Goal: Obtain resource: Obtain resource

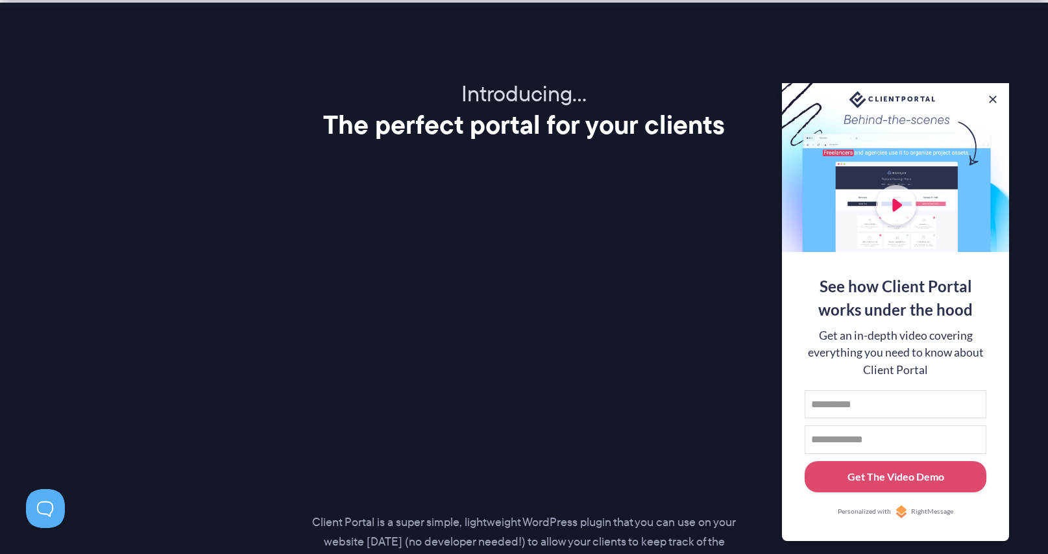
scroll to position [1604, 0]
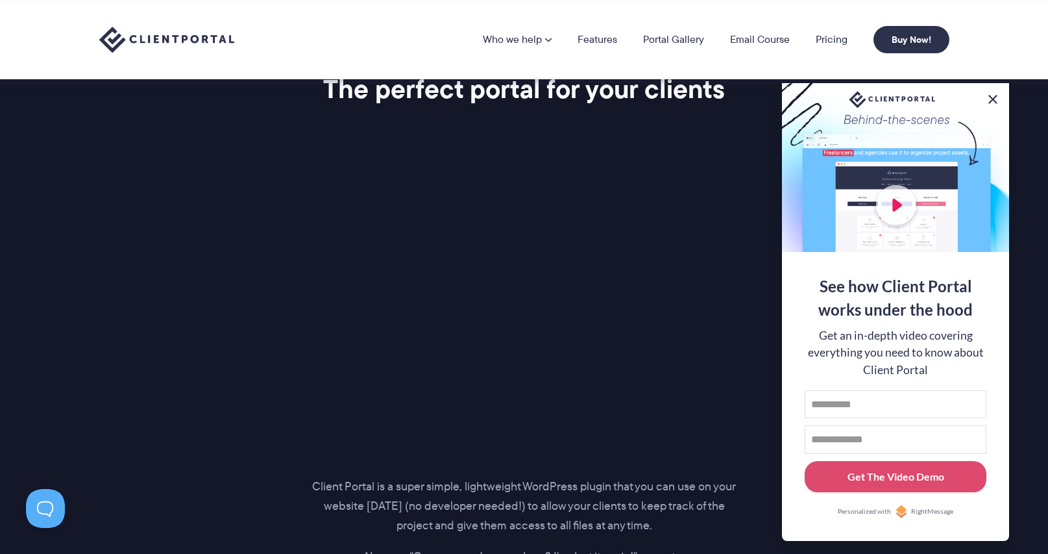
click at [993, 95] on button at bounding box center [994, 100] width 16 height 16
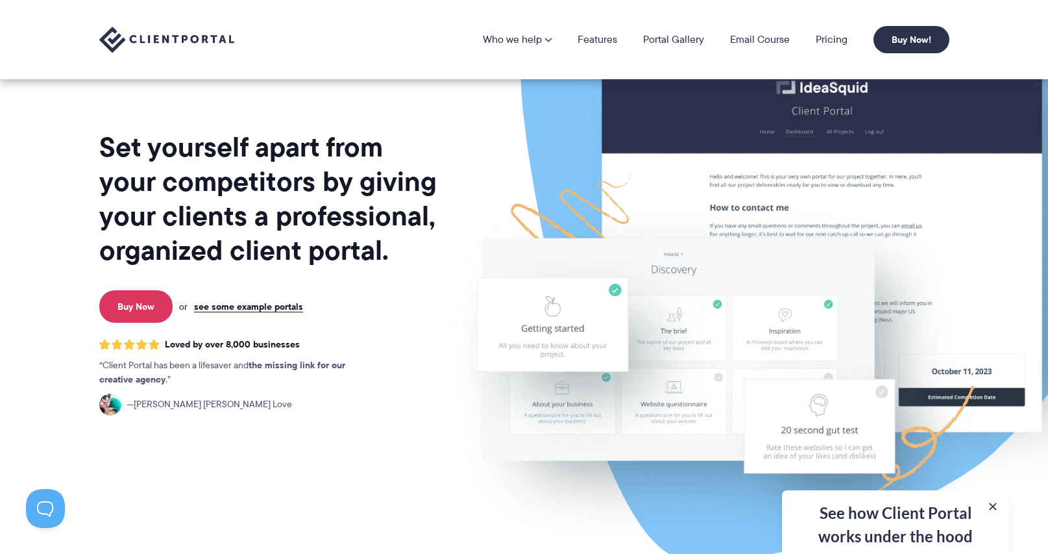
scroll to position [0, 0]
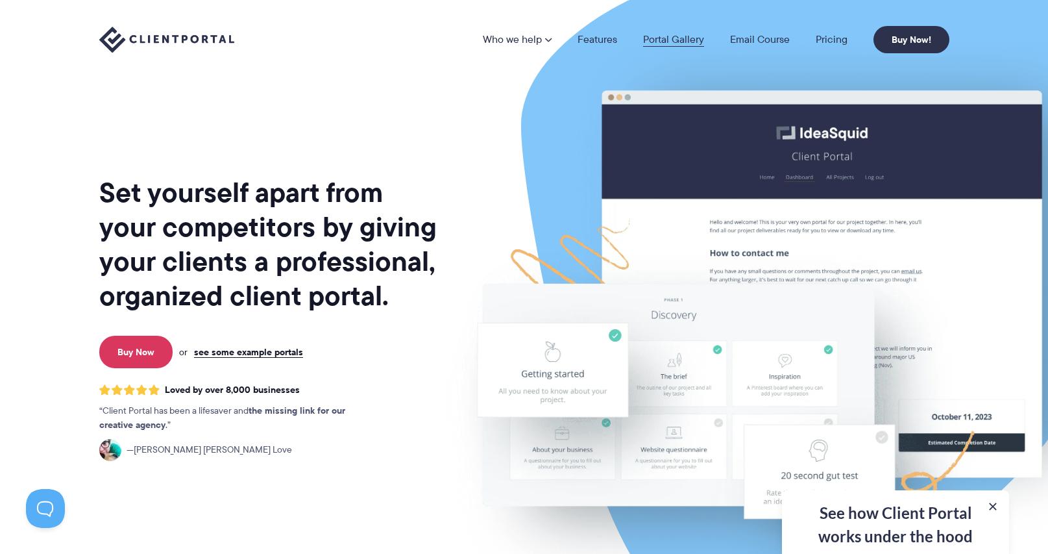
click at [676, 40] on link "Portal Gallery" at bounding box center [673, 39] width 61 height 10
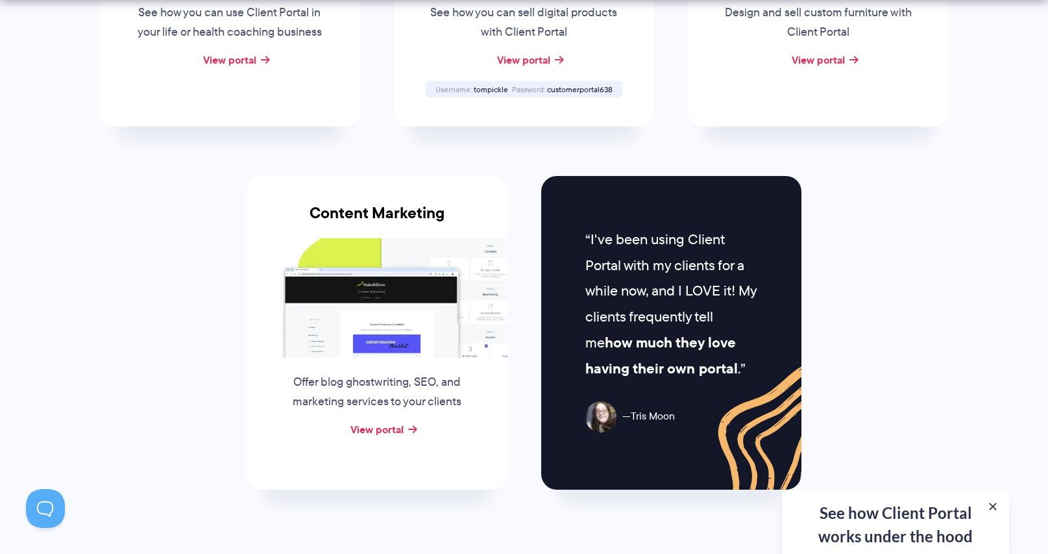
scroll to position [1226, 0]
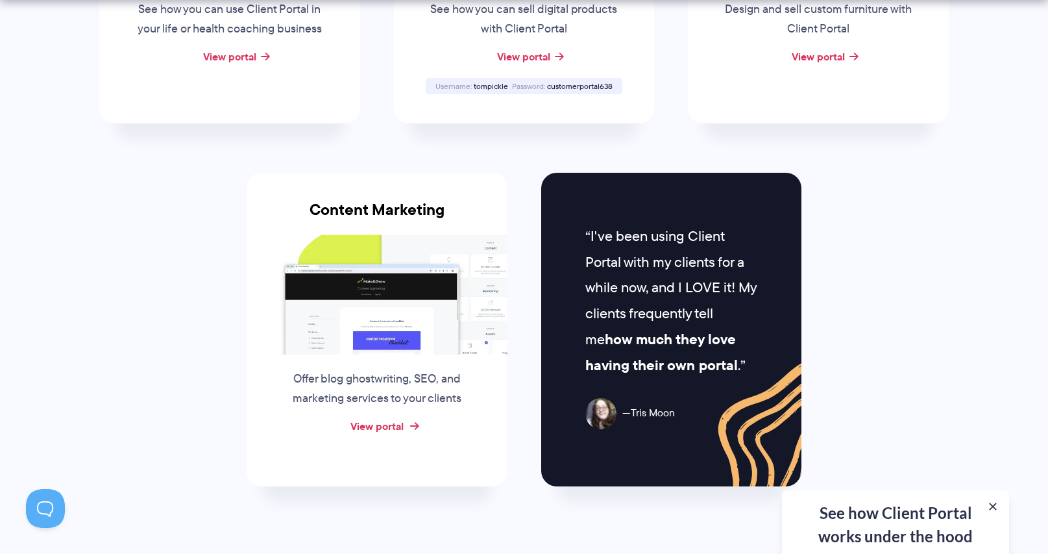
click at [386, 426] on link "View portal" at bounding box center [377, 426] width 53 height 16
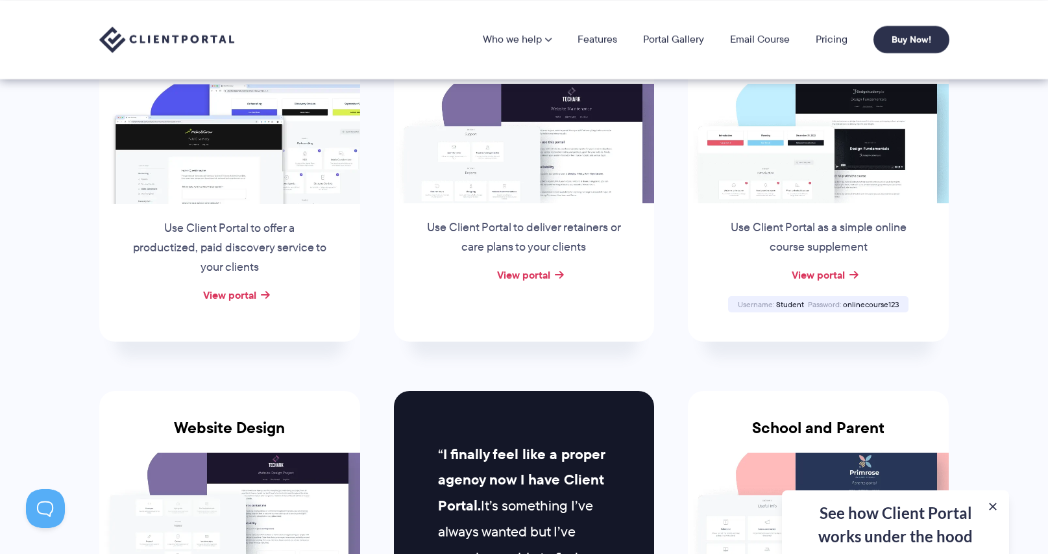
scroll to position [0, 0]
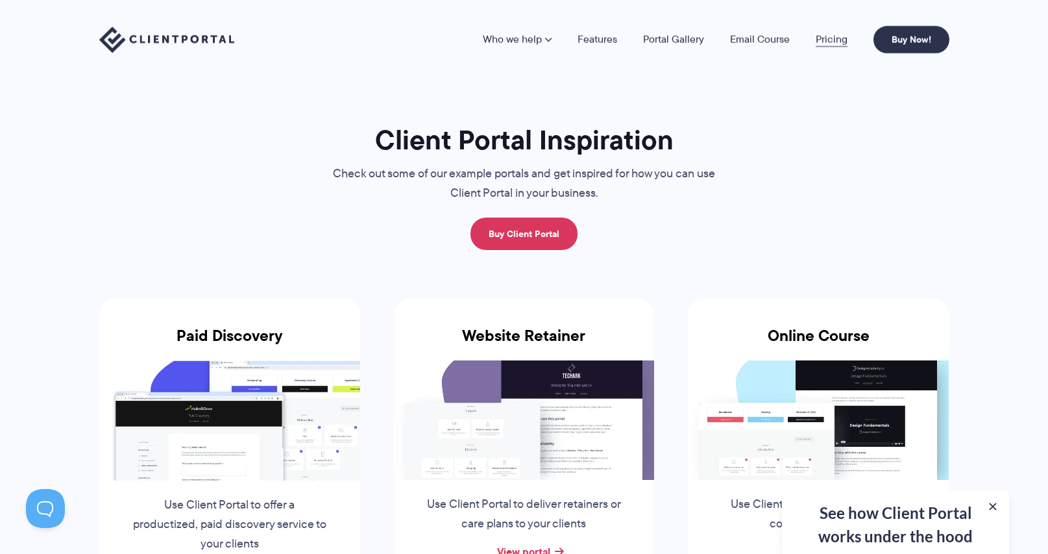
click at [841, 41] on link "Pricing" at bounding box center [832, 39] width 32 height 10
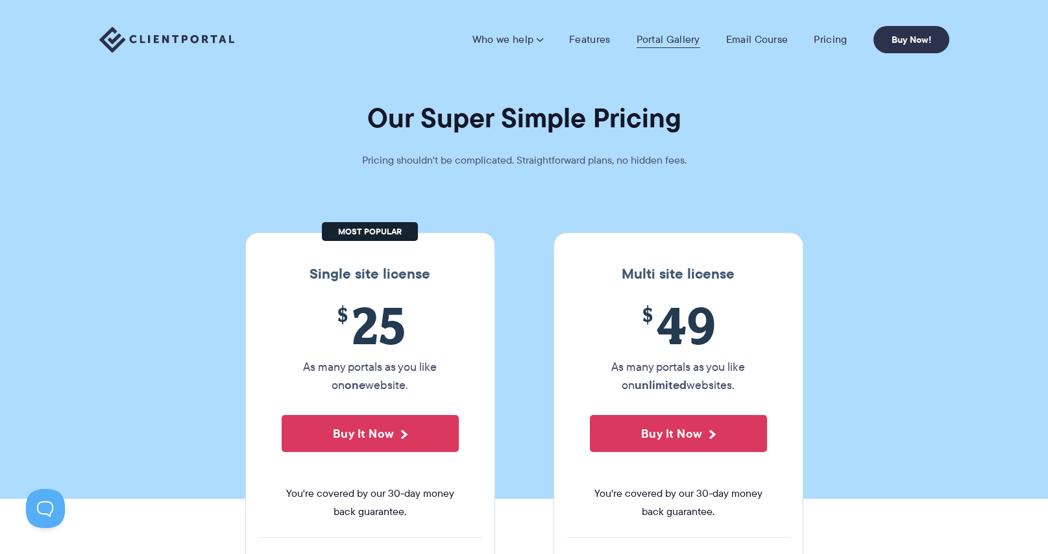
click at [656, 45] on link "Portal Gallery" at bounding box center [669, 39] width 64 height 13
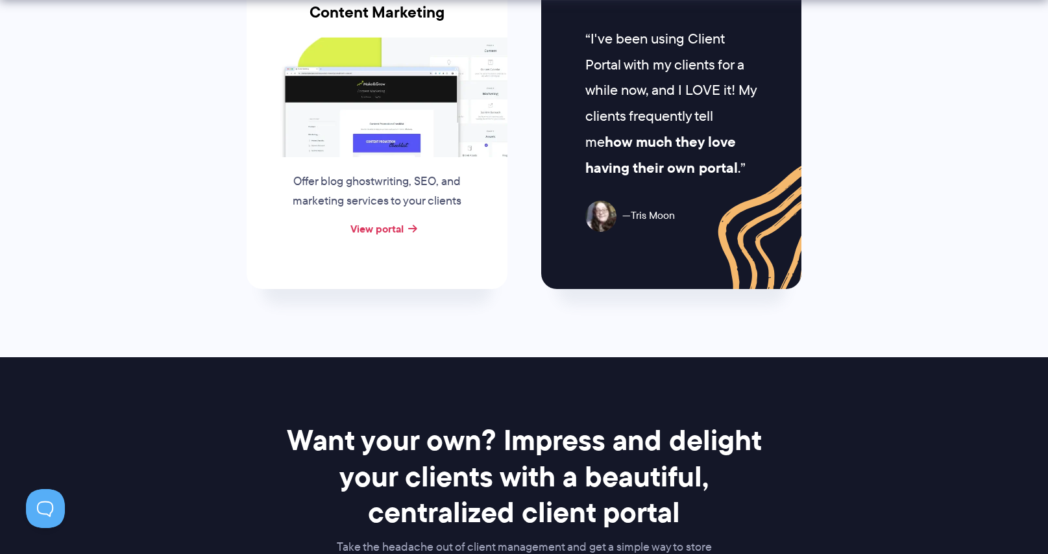
scroll to position [1924, 0]
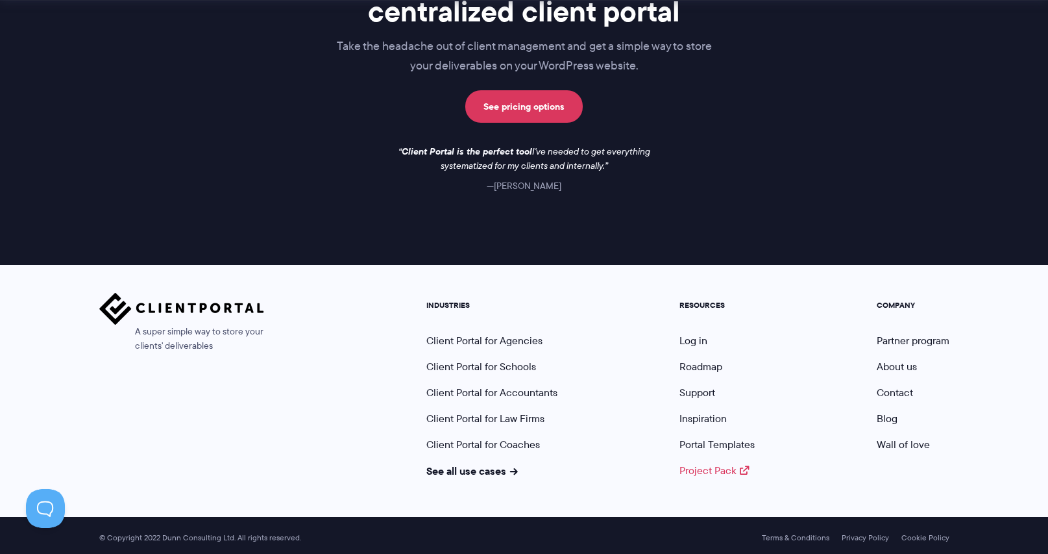
click at [713, 464] on link "Project Pack" at bounding box center [715, 470] width 70 height 15
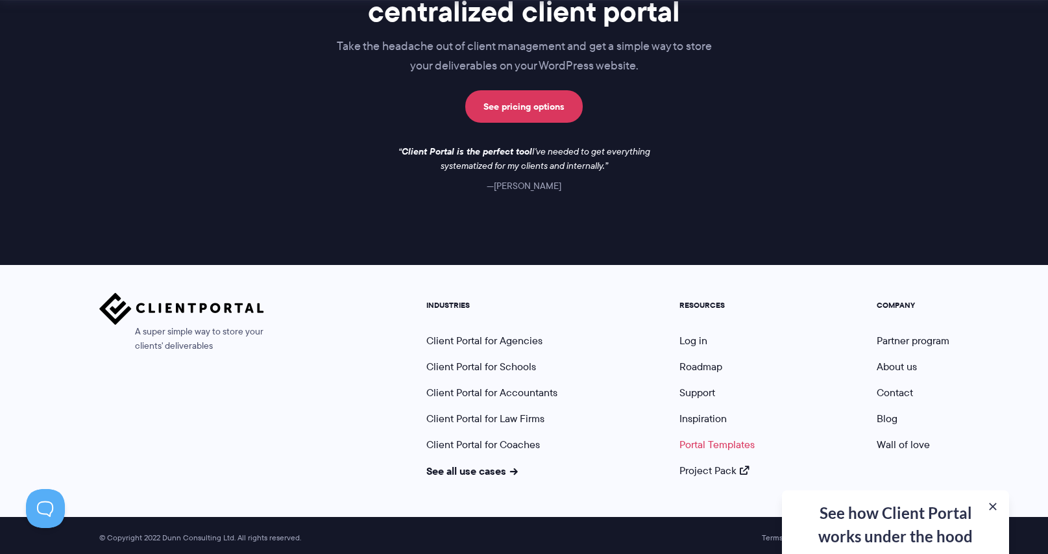
click at [731, 442] on link "Portal Templates" at bounding box center [717, 444] width 75 height 15
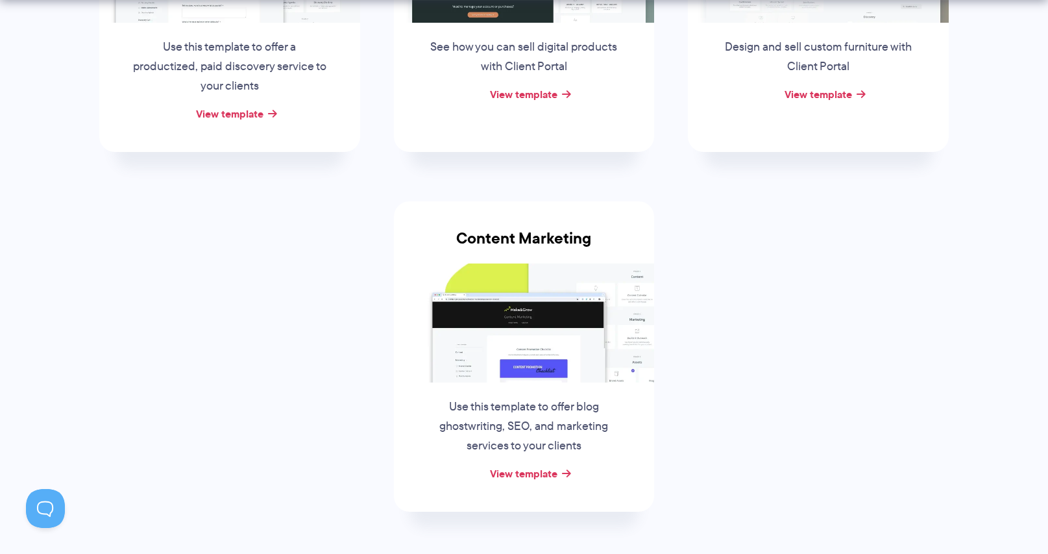
scroll to position [475, 0]
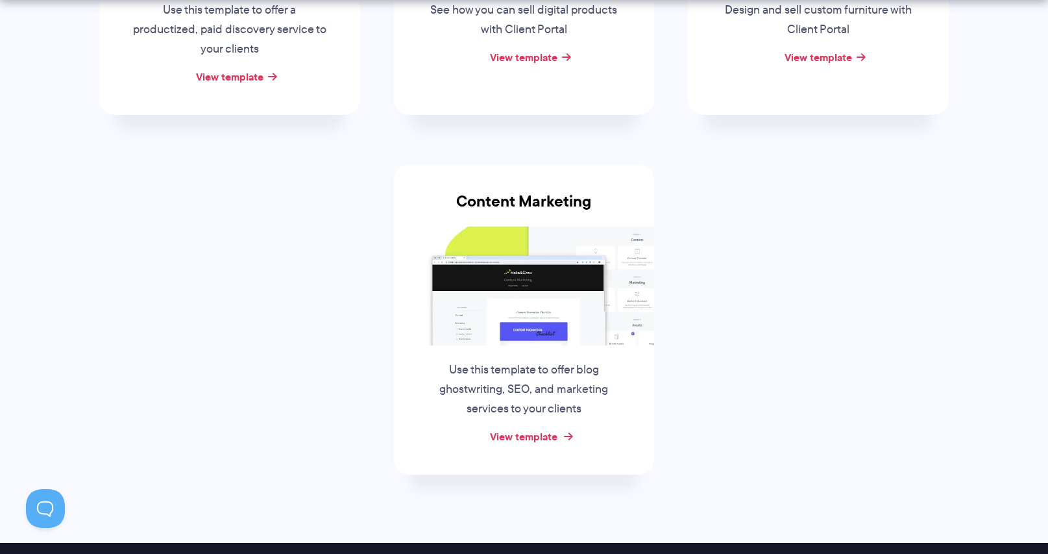
click at [528, 435] on link "View template" at bounding box center [524, 436] width 68 height 16
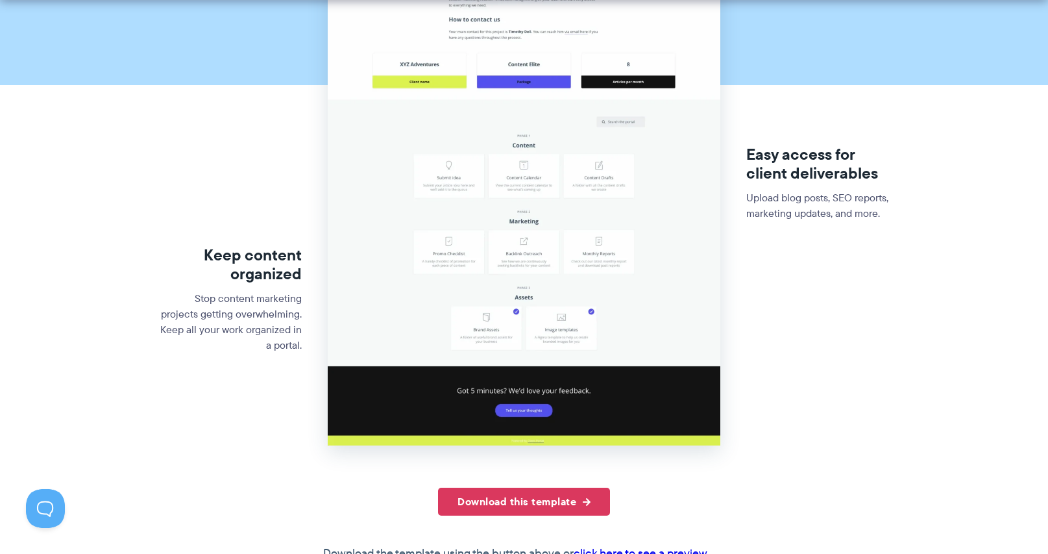
scroll to position [265, 0]
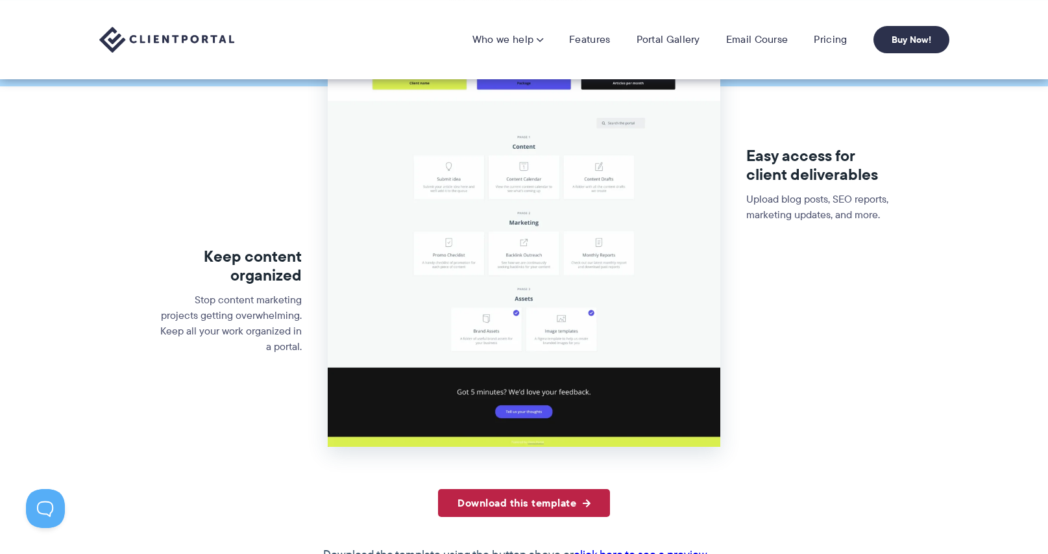
click at [516, 501] on link "Download this template" at bounding box center [524, 503] width 172 height 28
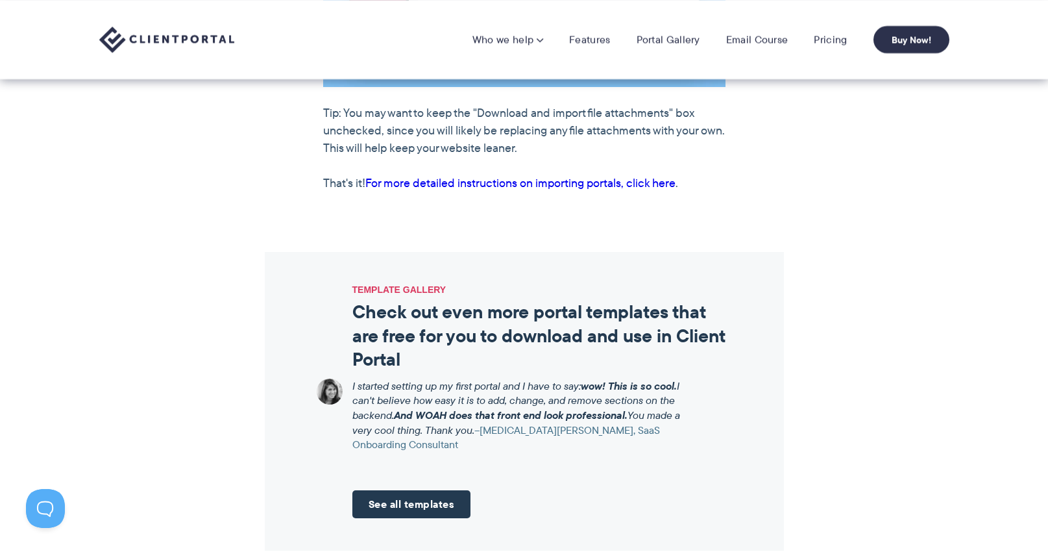
scroll to position [1213, 0]
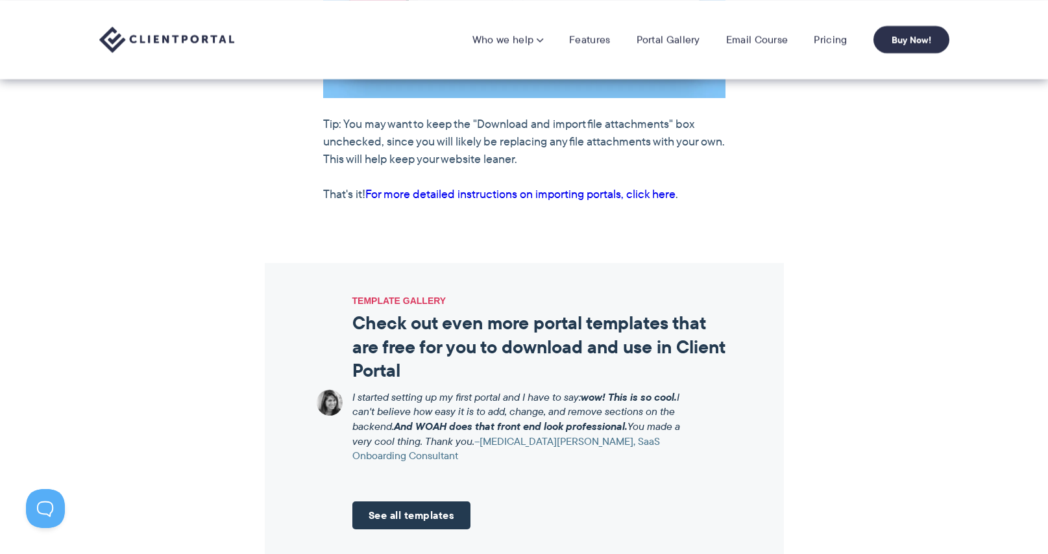
click at [596, 203] on link "For more detailed instructions on importing portals, click here" at bounding box center [521, 194] width 310 height 17
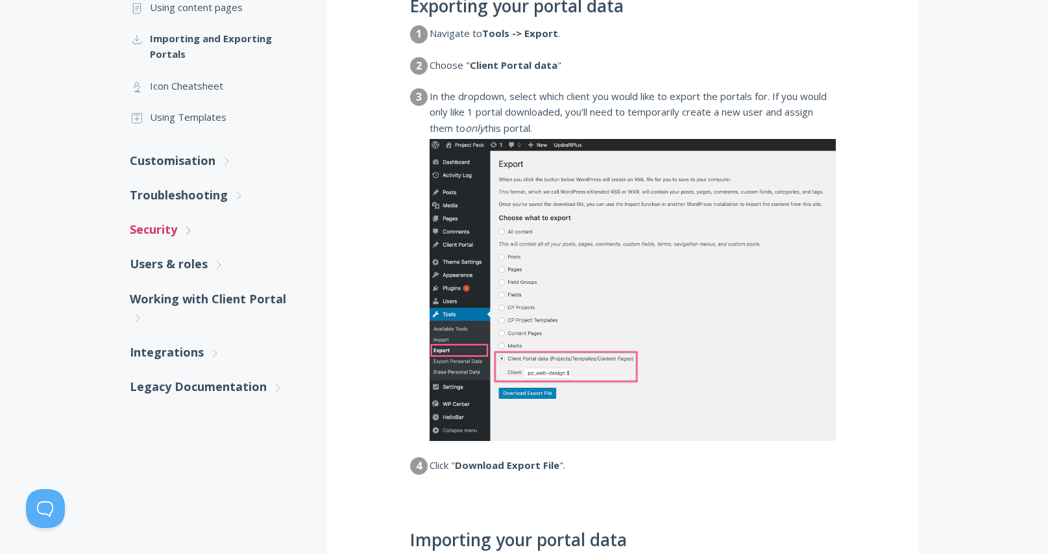
scroll to position [480, 0]
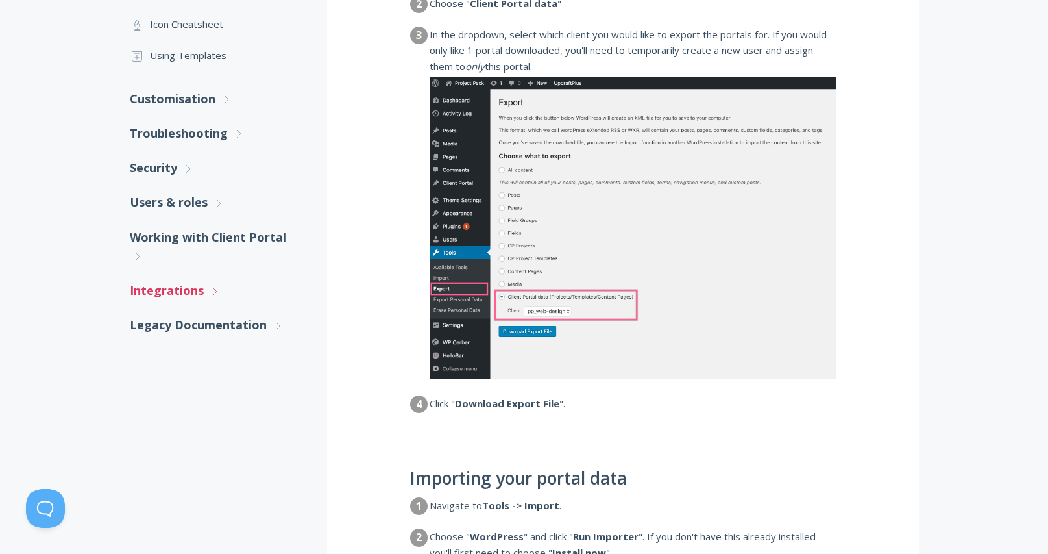
click at [175, 284] on link "Integrations .st0{fill:none;stroke:#000000;stroke-width:2;stroke-miterlimit:10;…" at bounding box center [215, 290] width 171 height 34
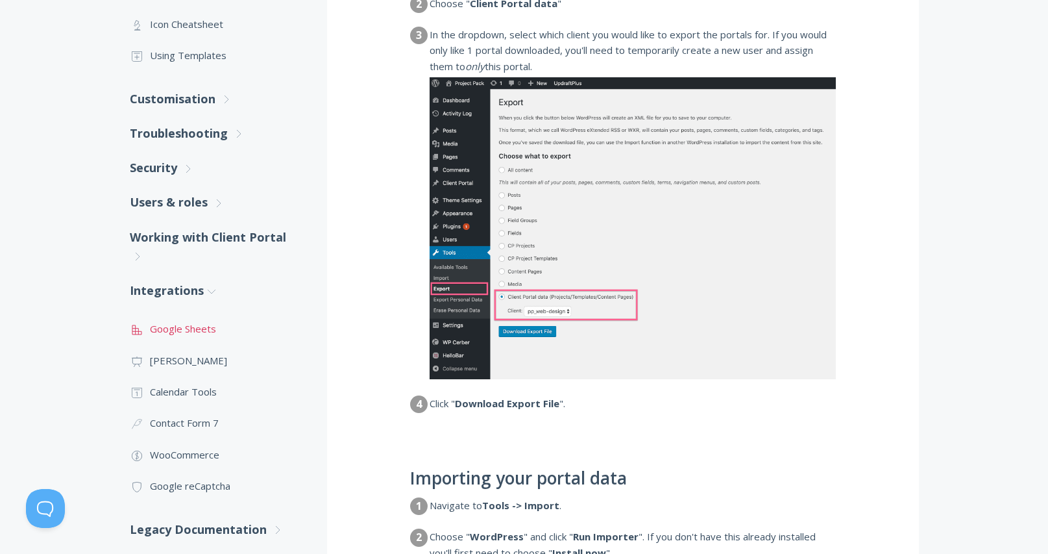
click at [187, 323] on link ".st0{fill:none;stroke:#000000;stroke-width:2;stroke-miterlimit:10;} 2. Design -…" at bounding box center [215, 328] width 171 height 31
